Goal: Transaction & Acquisition: Purchase product/service

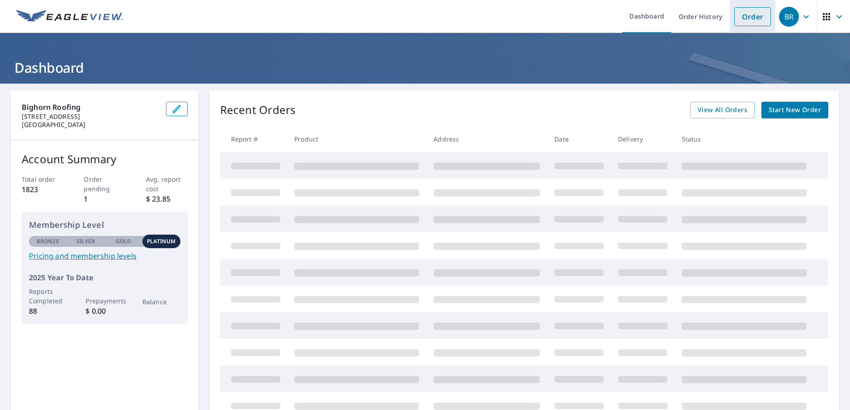
click at [750, 18] on link "Order" at bounding box center [752, 16] width 37 height 19
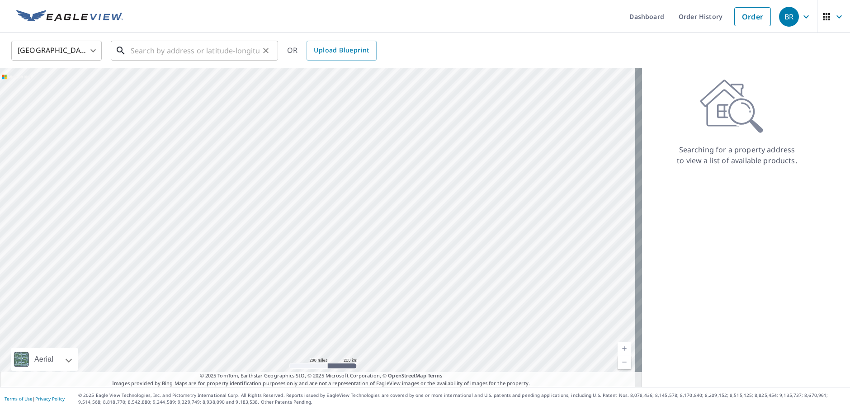
click at [200, 53] on input "text" at bounding box center [195, 50] width 129 height 25
click at [158, 55] on input "7420" at bounding box center [195, 50] width 129 height 25
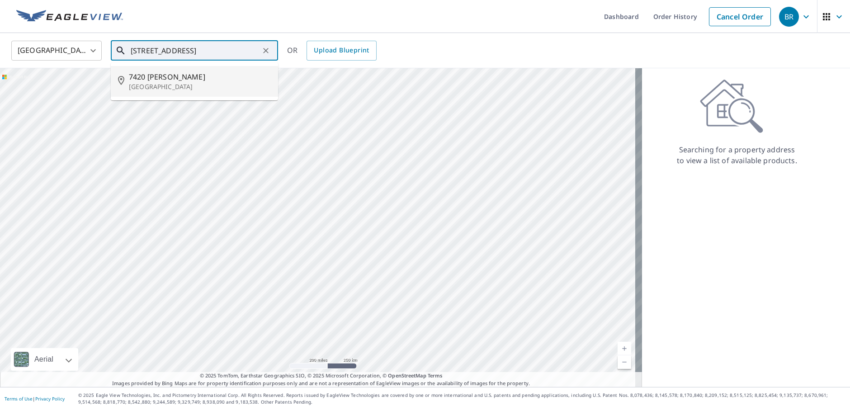
click at [171, 81] on span "7420 [PERSON_NAME]" at bounding box center [200, 76] width 142 height 11
type input "[STREET_ADDRESS]"
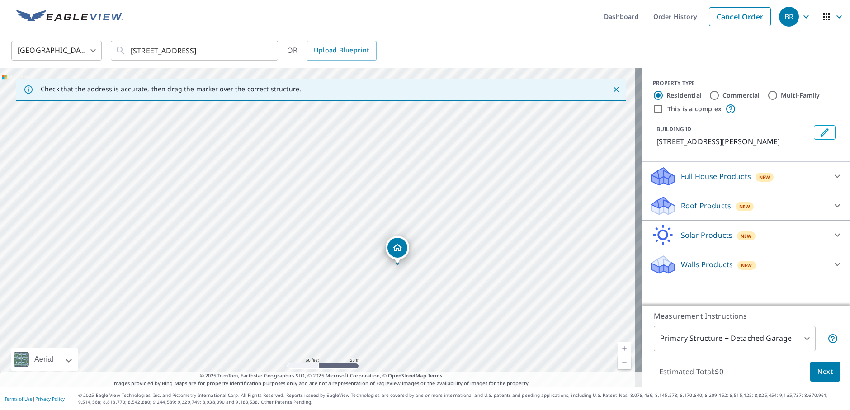
click at [656, 205] on icon at bounding box center [661, 202] width 20 height 11
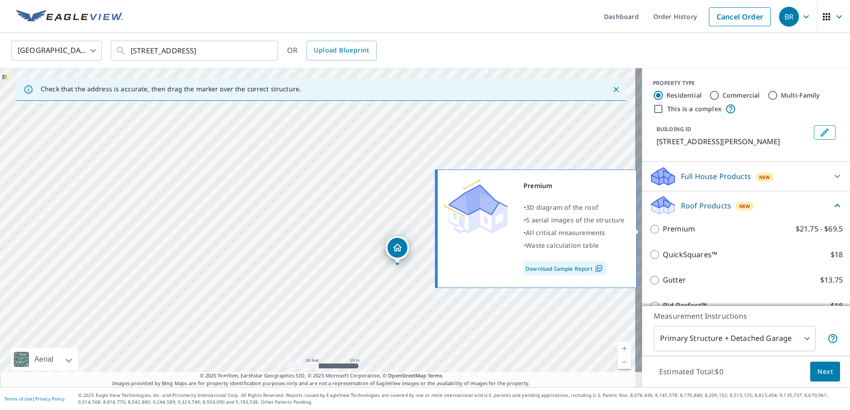
click at [649, 227] on input "Premium $21.75 - $69.5" at bounding box center [656, 229] width 14 height 11
checkbox input "true"
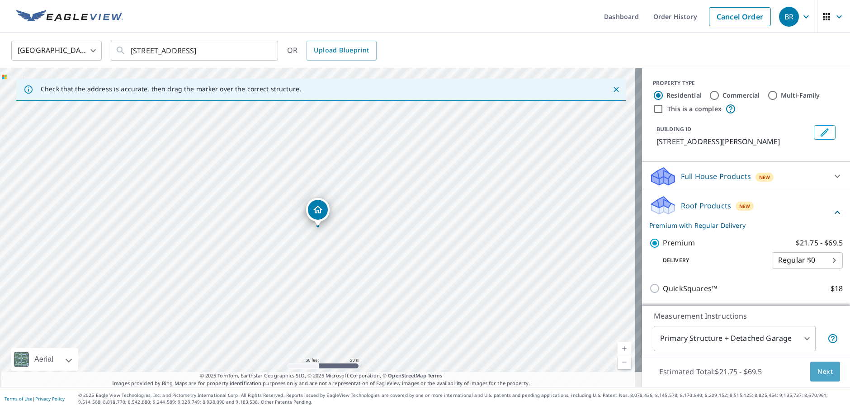
click at [819, 372] on span "Next" at bounding box center [824, 371] width 15 height 11
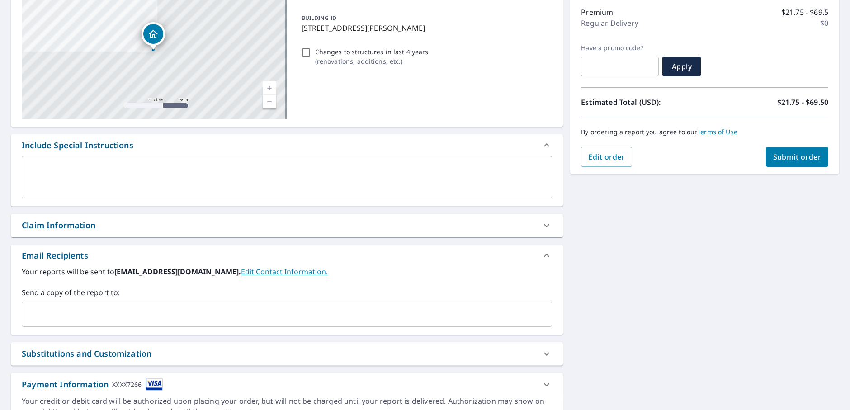
scroll to position [136, 0]
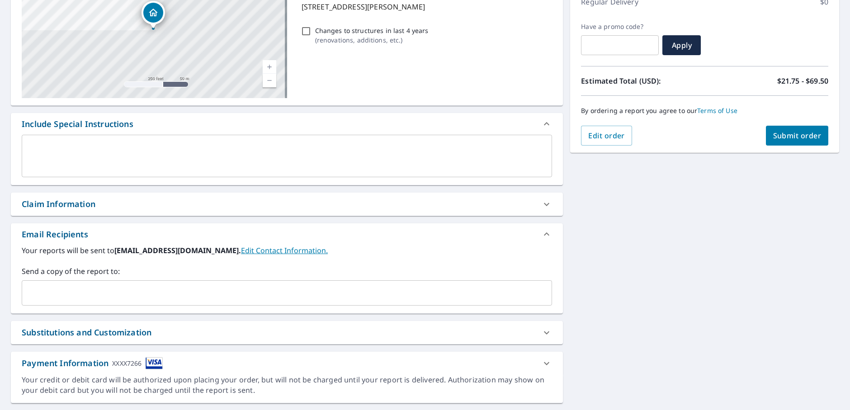
click at [102, 306] on div "Your reports will be sent to [PERSON_NAME][EMAIL_ADDRESS][DOMAIN_NAME]. Edit Co…" at bounding box center [287, 279] width 552 height 68
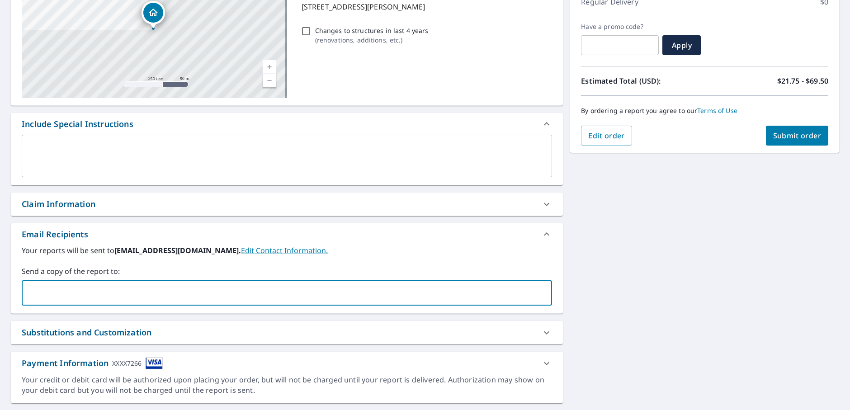
click at [97, 299] on input "text" at bounding box center [280, 292] width 509 height 17
type input "[PERSON_NAME][EMAIL_ADDRESS][DOMAIN_NAME]"
click at [792, 135] on span "Submit order" at bounding box center [797, 136] width 48 height 10
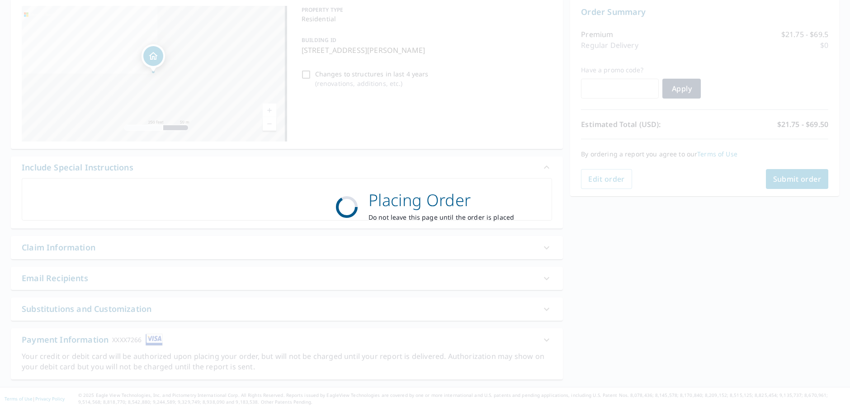
scroll to position [92, 0]
